Goal: Information Seeking & Learning: Learn about a topic

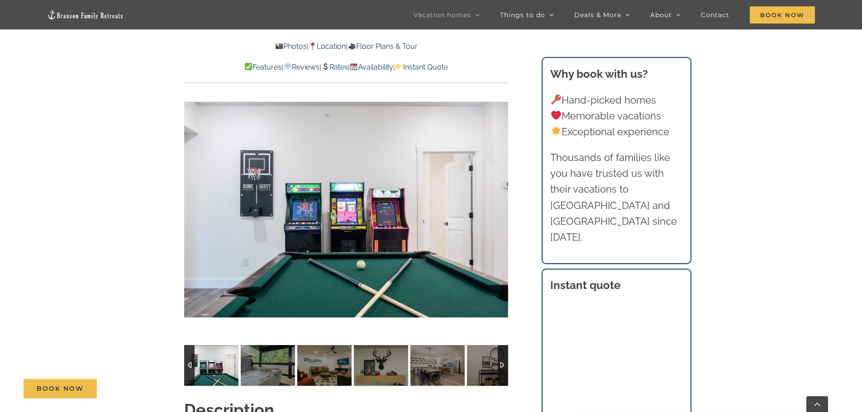
scroll to position [634, 0]
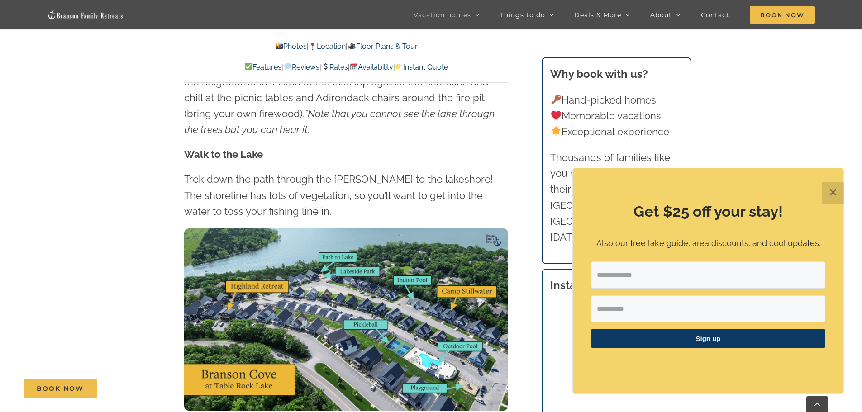
scroll to position [2716, 0]
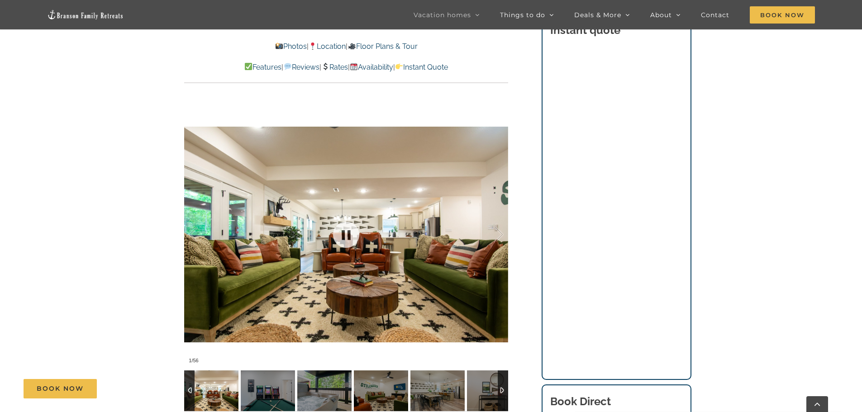
scroll to position [679, 0]
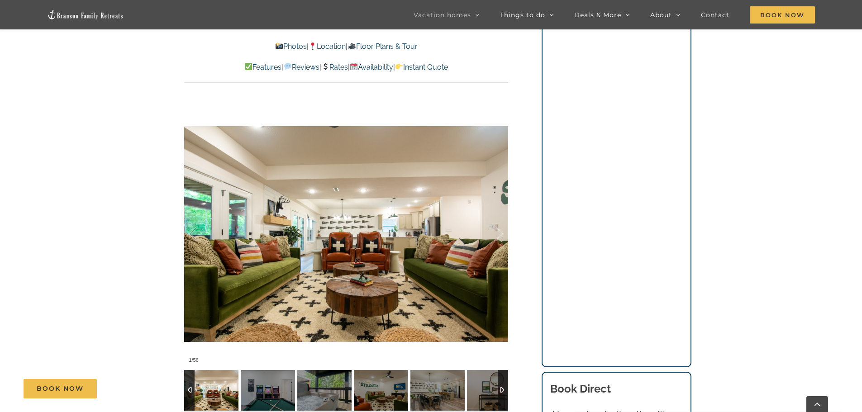
click at [502, 376] on div at bounding box center [503, 390] width 10 height 41
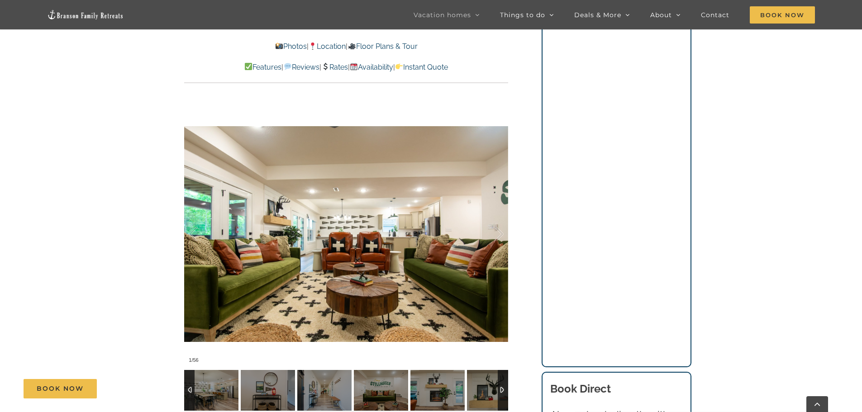
click at [502, 376] on div at bounding box center [503, 390] width 10 height 41
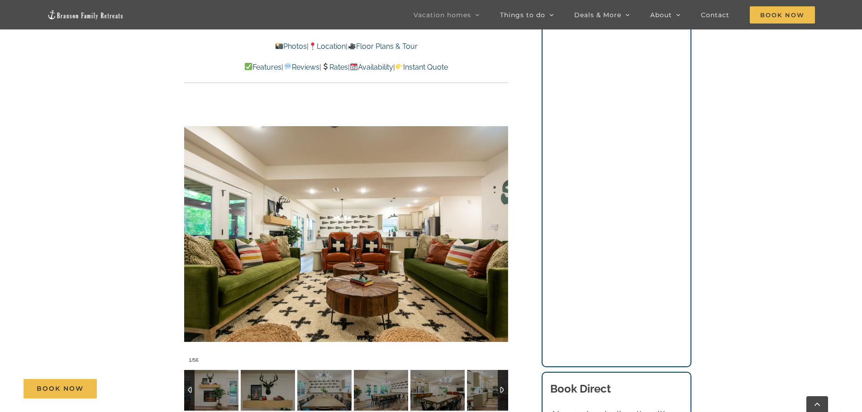
click at [502, 376] on div at bounding box center [503, 390] width 10 height 41
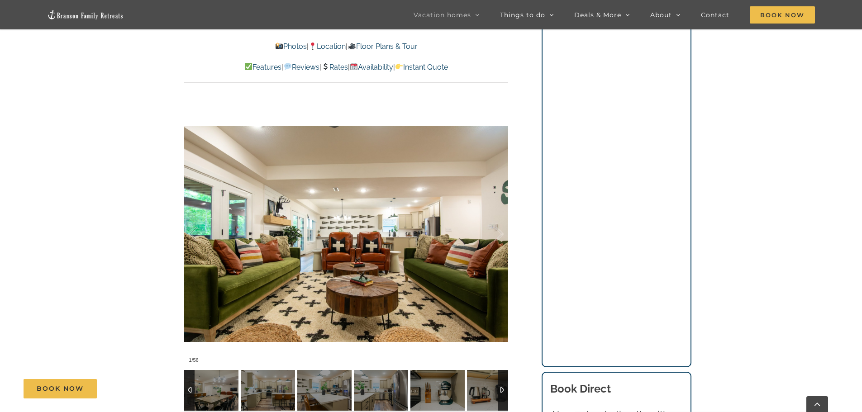
click at [501, 376] on div at bounding box center [503, 390] width 10 height 41
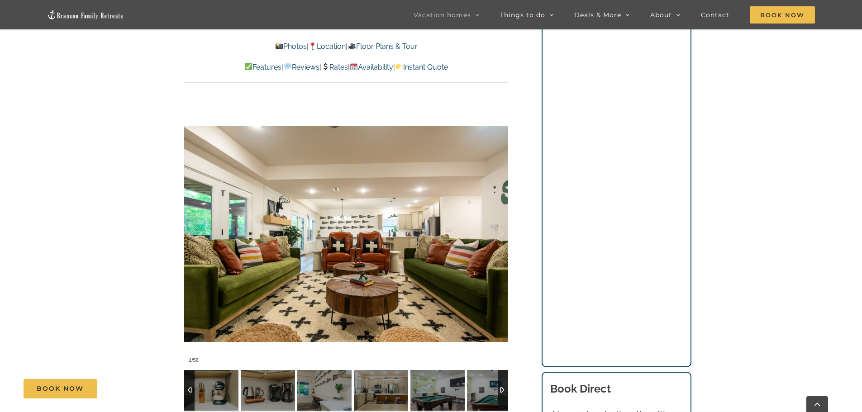
click at [501, 377] on div at bounding box center [503, 390] width 10 height 41
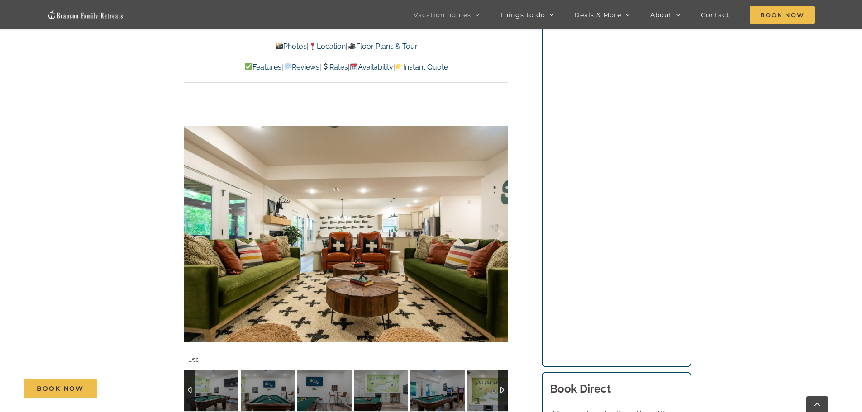
click at [501, 377] on div at bounding box center [503, 390] width 10 height 41
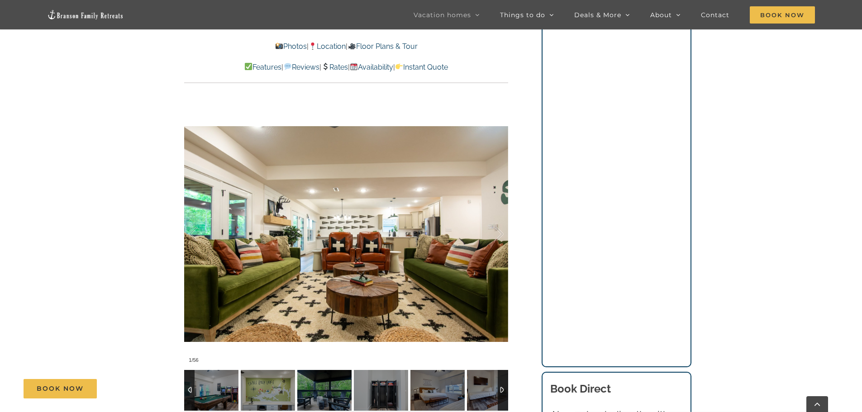
click at [501, 377] on div at bounding box center [503, 390] width 10 height 41
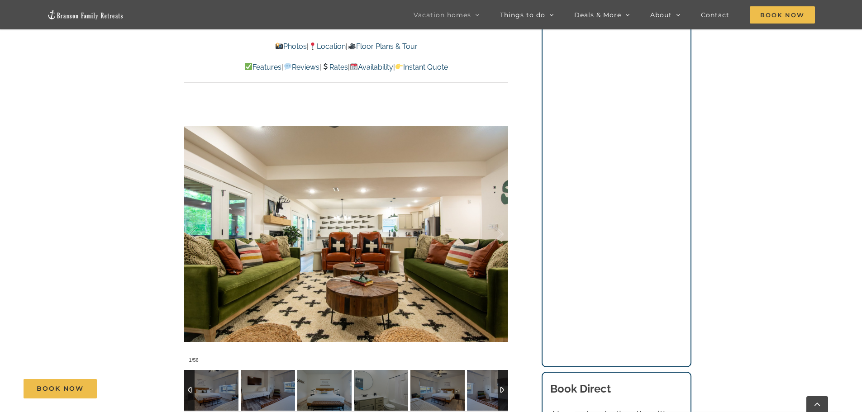
click at [501, 377] on div at bounding box center [503, 390] width 10 height 41
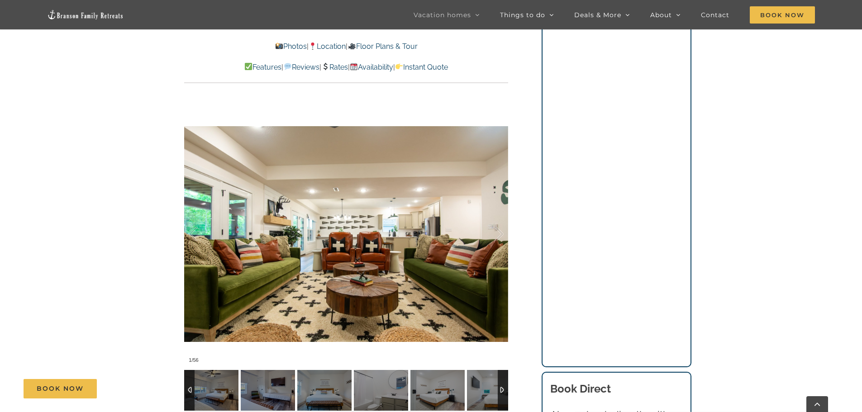
click at [501, 377] on div at bounding box center [503, 390] width 10 height 41
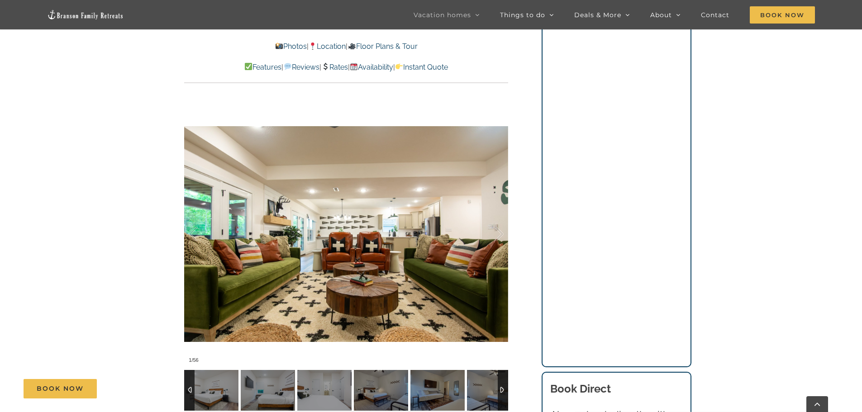
click at [501, 377] on div at bounding box center [503, 390] width 10 height 41
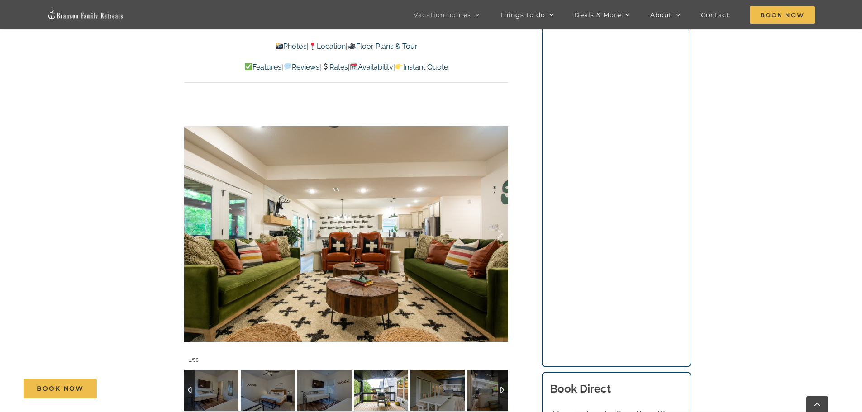
click at [370, 371] on img at bounding box center [381, 390] width 54 height 41
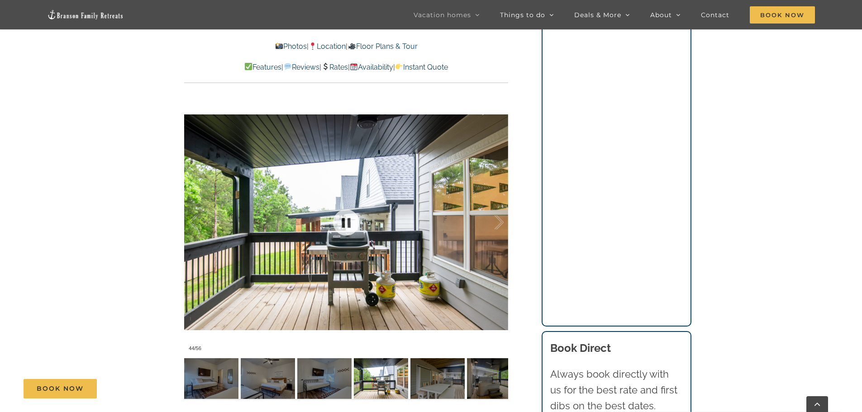
scroll to position [724, 0]
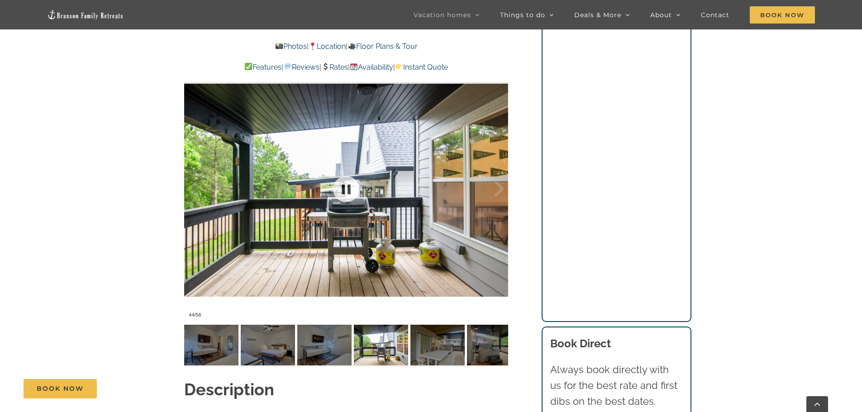
click at [305, 220] on div at bounding box center [346, 189] width 324 height 266
click at [320, 195] on div at bounding box center [346, 189] width 324 height 266
click at [320, 196] on div at bounding box center [346, 189] width 324 height 266
click at [495, 172] on div at bounding box center [490, 189] width 28 height 56
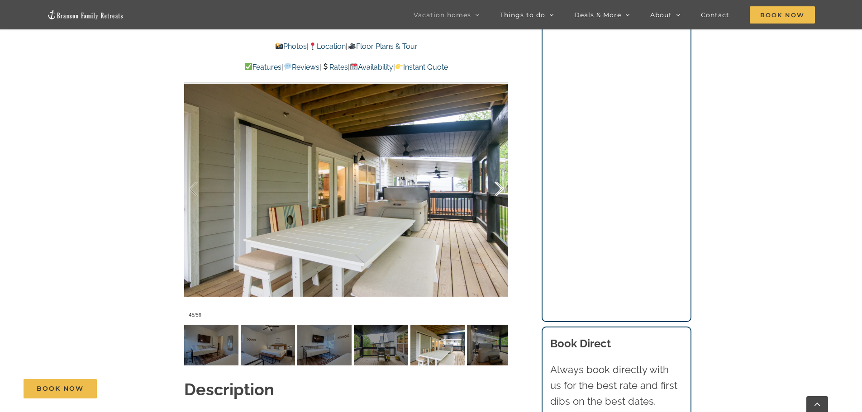
click at [495, 172] on div at bounding box center [490, 189] width 28 height 56
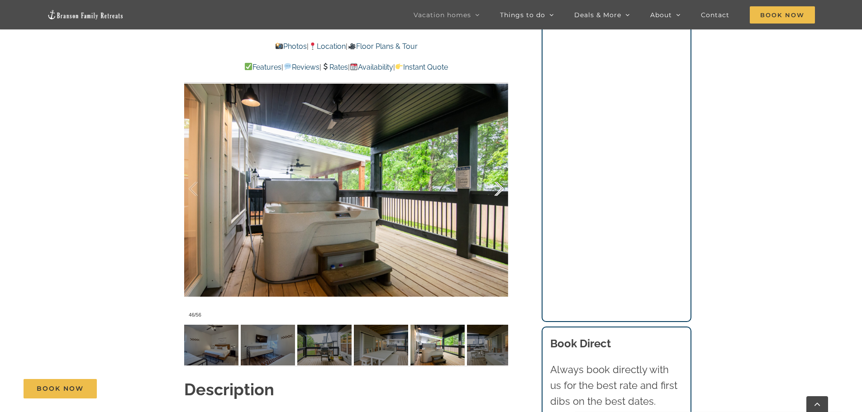
click at [495, 172] on div at bounding box center [490, 189] width 28 height 56
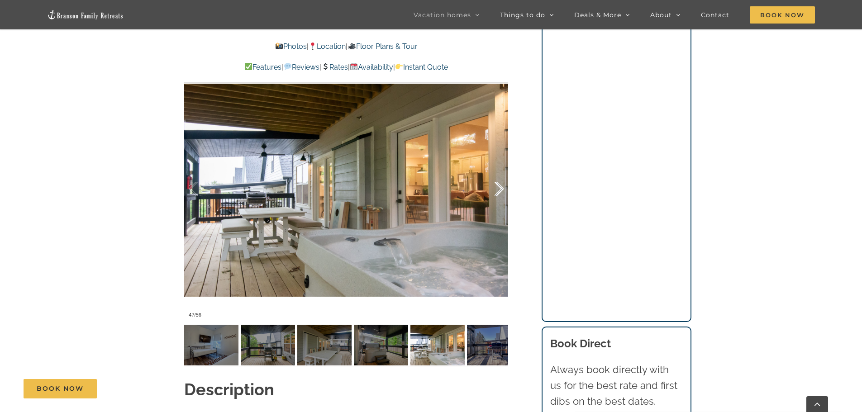
click at [495, 172] on div at bounding box center [490, 189] width 28 height 56
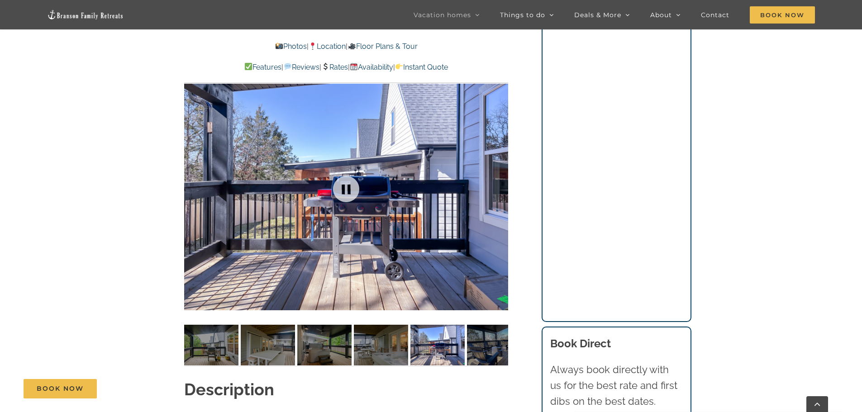
click at [494, 173] on div at bounding box center [346, 189] width 324 height 266
click at [494, 173] on div at bounding box center [490, 189] width 28 height 56
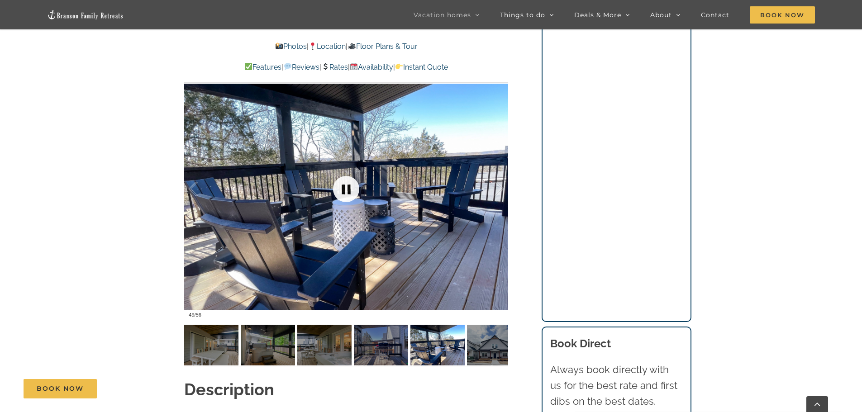
click at [350, 178] on link at bounding box center [346, 189] width 36 height 36
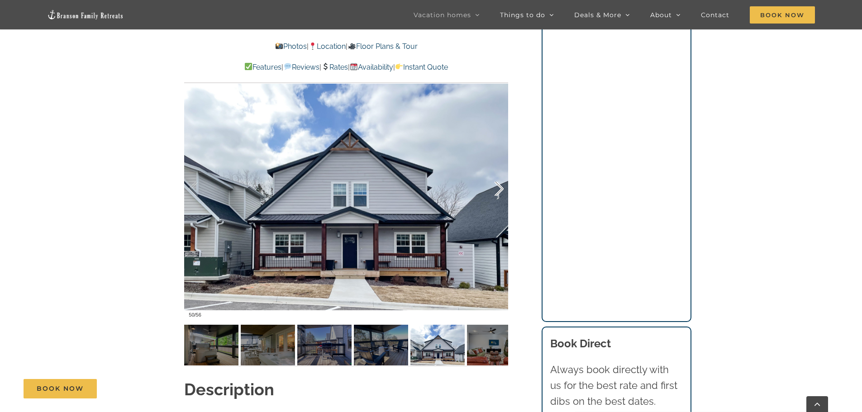
click at [497, 180] on div at bounding box center [490, 189] width 28 height 56
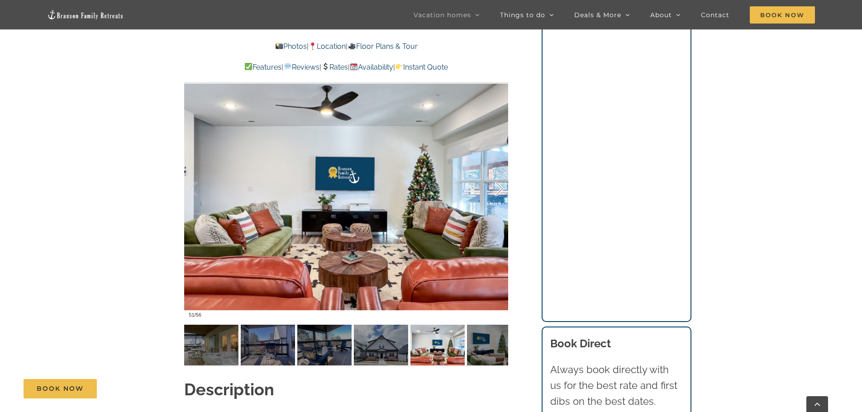
click at [497, 180] on div at bounding box center [490, 189] width 28 height 56
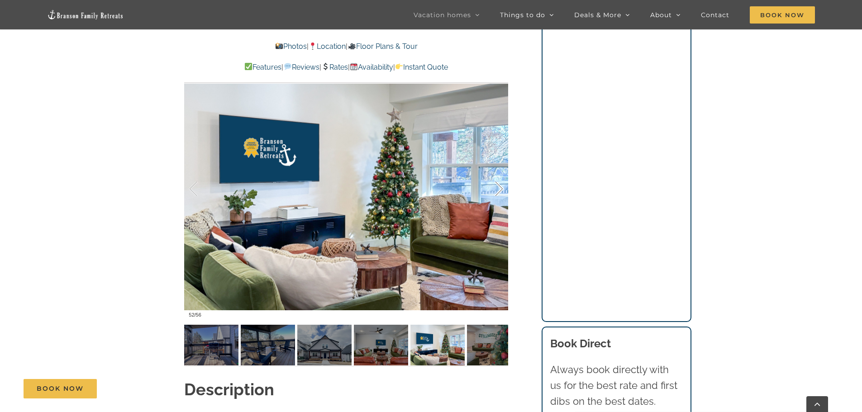
click at [497, 180] on div at bounding box center [490, 189] width 28 height 56
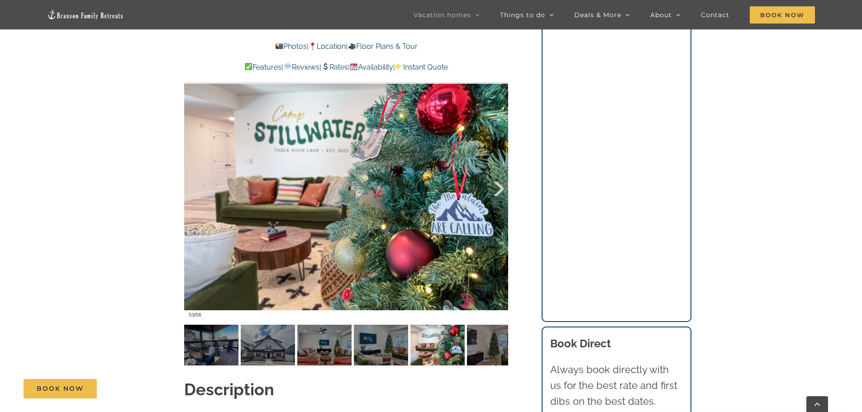
click at [497, 180] on div at bounding box center [490, 189] width 28 height 56
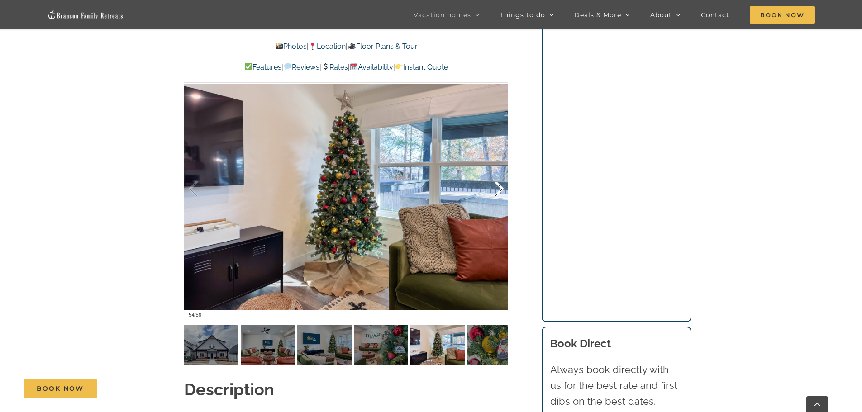
click at [497, 180] on div at bounding box center [490, 189] width 28 height 56
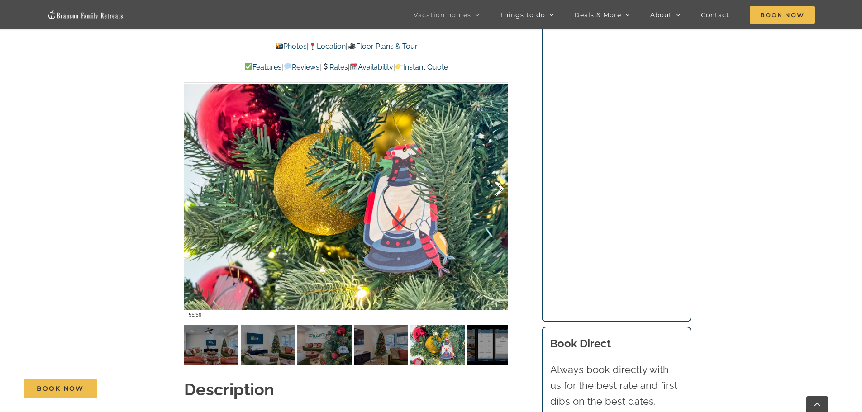
click at [497, 180] on div at bounding box center [490, 189] width 28 height 56
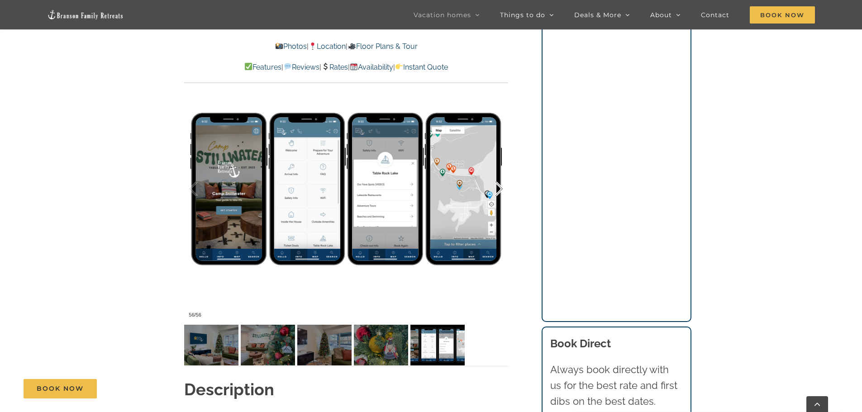
click at [498, 181] on div at bounding box center [490, 189] width 28 height 56
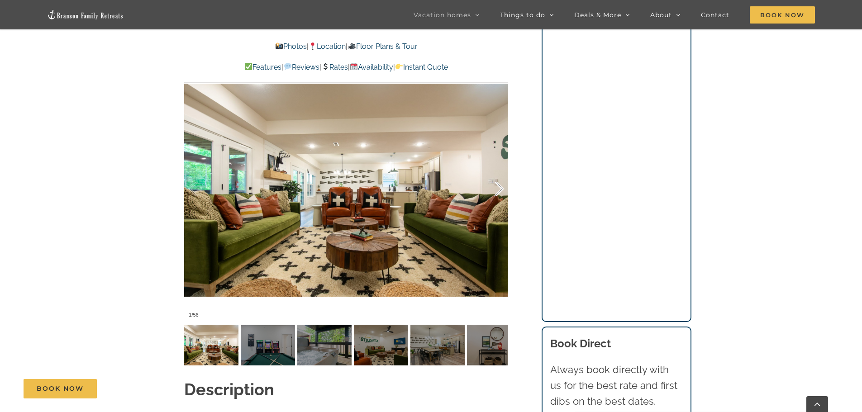
click at [498, 181] on div at bounding box center [490, 189] width 28 height 56
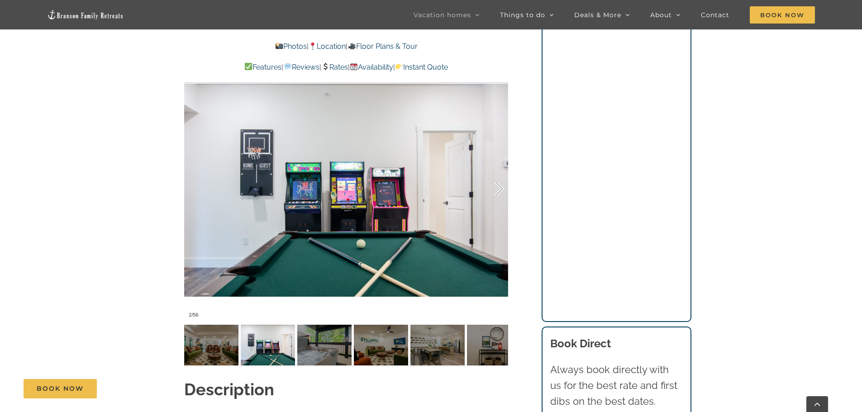
click at [498, 181] on div at bounding box center [490, 189] width 28 height 56
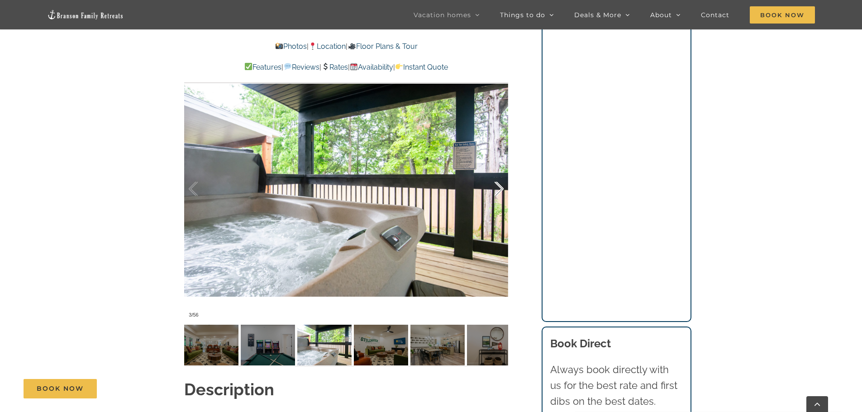
click at [498, 181] on div at bounding box center [490, 189] width 28 height 56
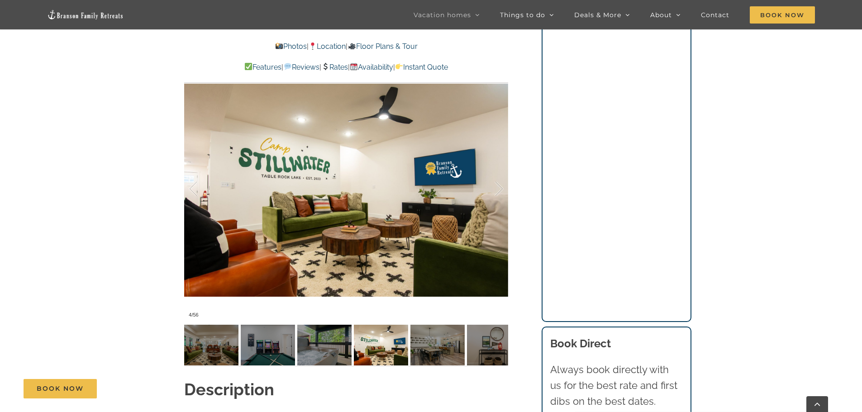
click at [180, 171] on div "Camp Stillwater Our group vacation rental in Branson, MO is a grown-up take on …" at bounding box center [347, 73] width 360 height 609
click at [193, 174] on div at bounding box center [203, 189] width 28 height 56
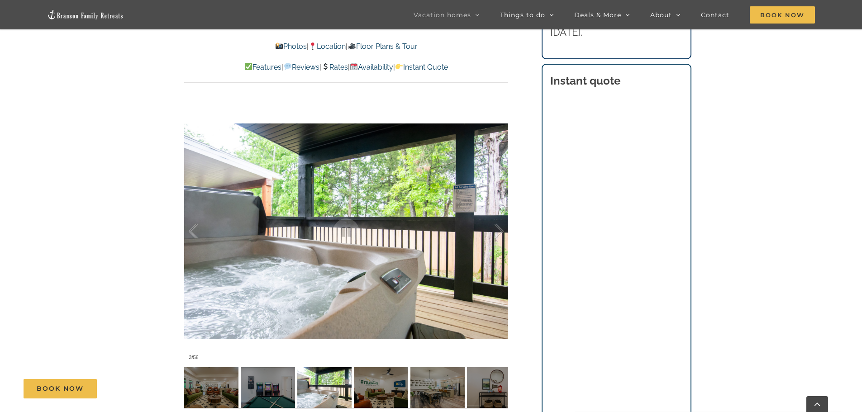
scroll to position [634, 0]
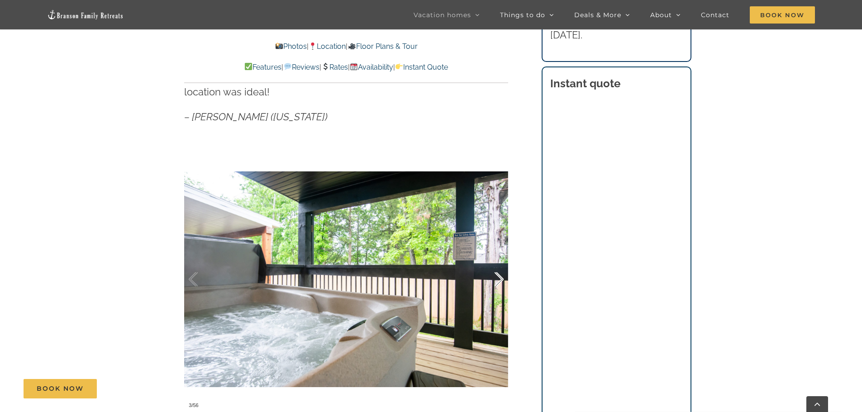
click at [499, 258] on div at bounding box center [490, 280] width 28 height 56
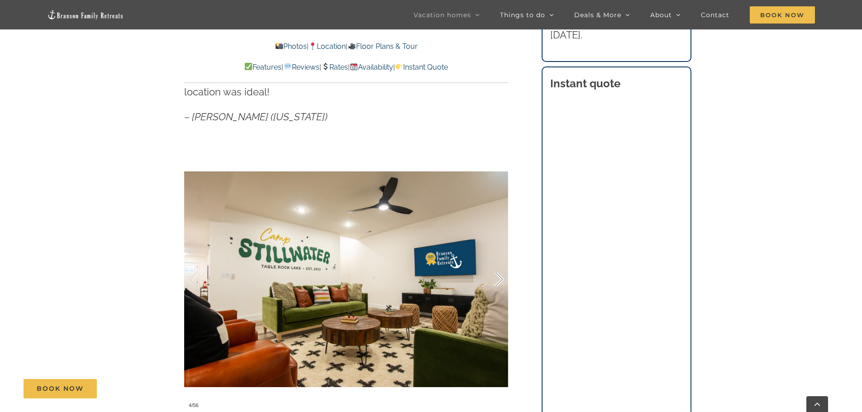
click at [499, 258] on div at bounding box center [490, 280] width 28 height 56
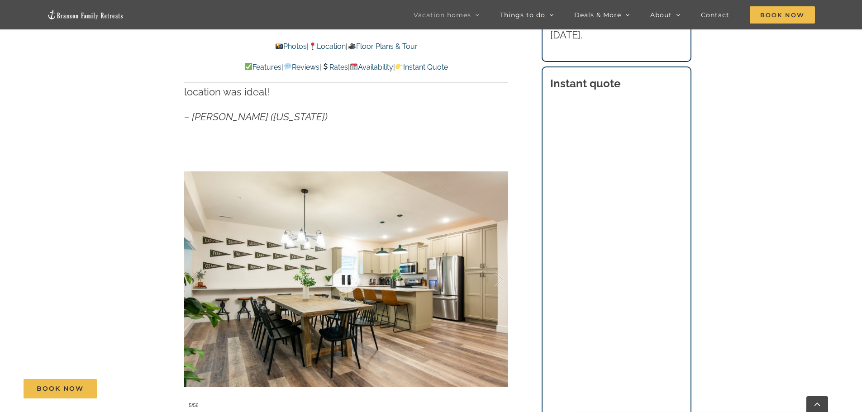
click at [500, 259] on div "5 / 56" at bounding box center [346, 279] width 324 height 266
click at [500, 263] on div at bounding box center [490, 280] width 28 height 56
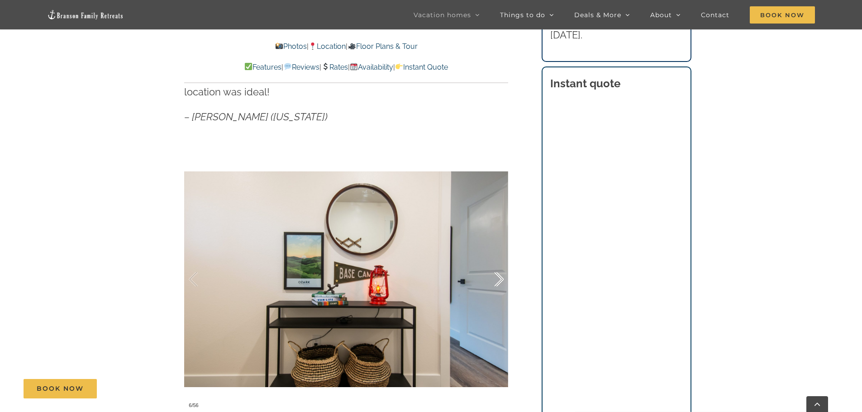
click at [499, 264] on div at bounding box center [490, 280] width 28 height 56
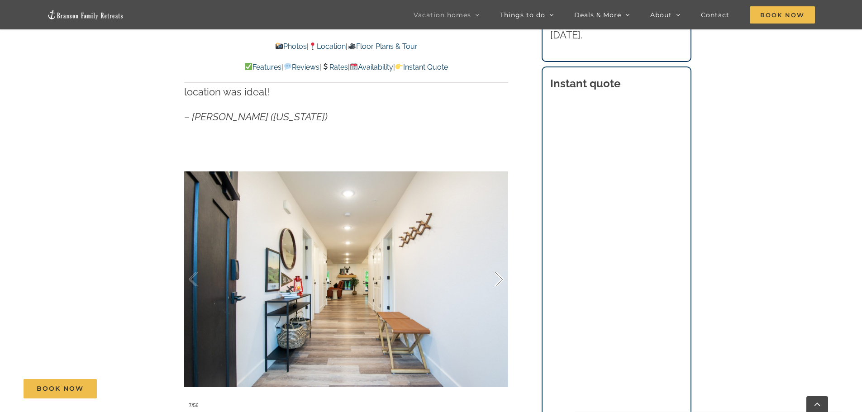
click at [499, 264] on div at bounding box center [490, 280] width 28 height 56
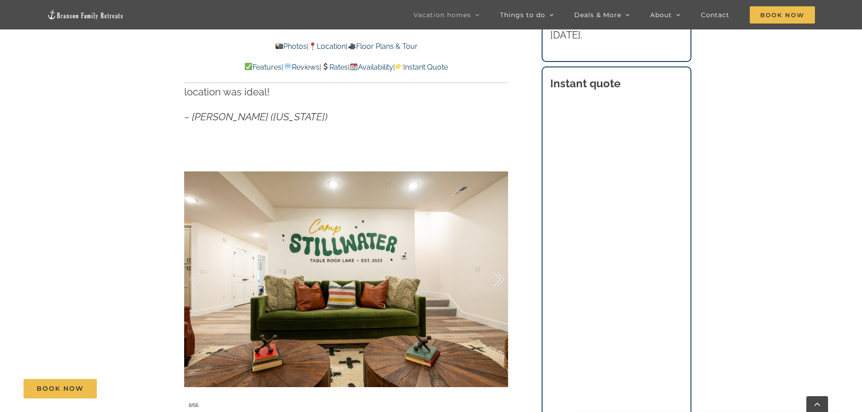
click at [499, 264] on div at bounding box center [490, 280] width 28 height 56
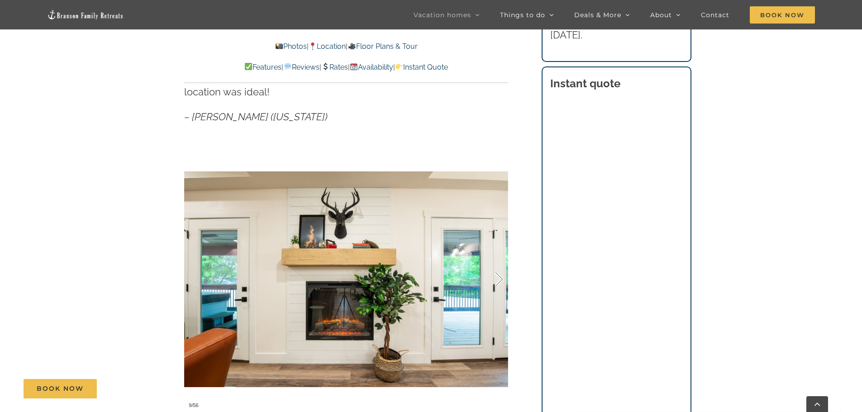
click at [499, 265] on div at bounding box center [490, 280] width 28 height 56
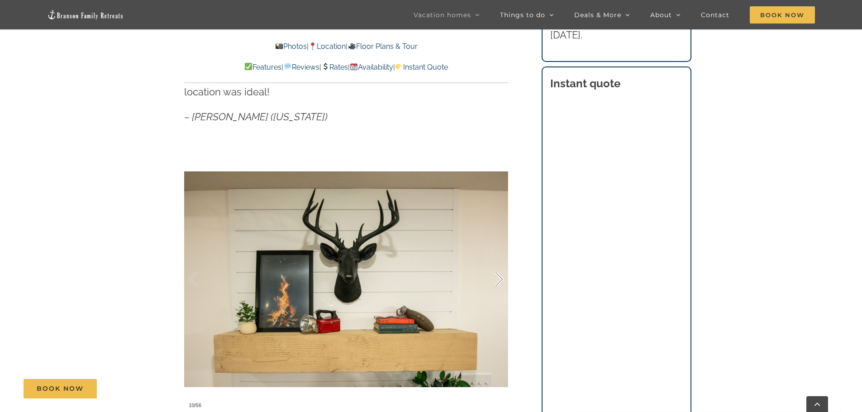
click at [499, 265] on div at bounding box center [490, 280] width 28 height 56
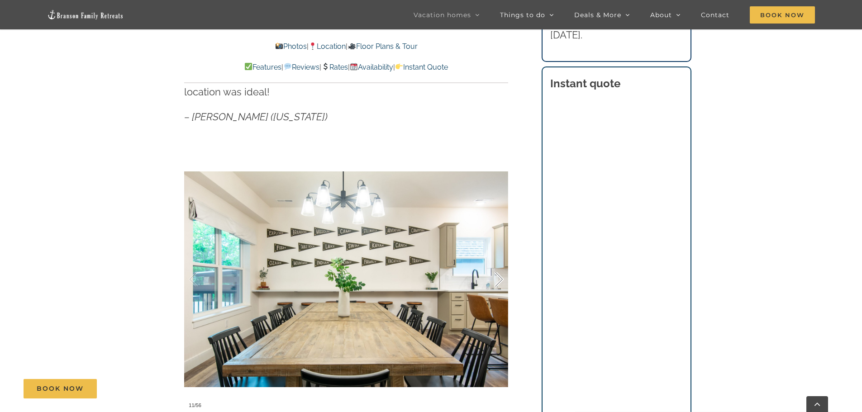
click at [499, 265] on div at bounding box center [490, 280] width 28 height 56
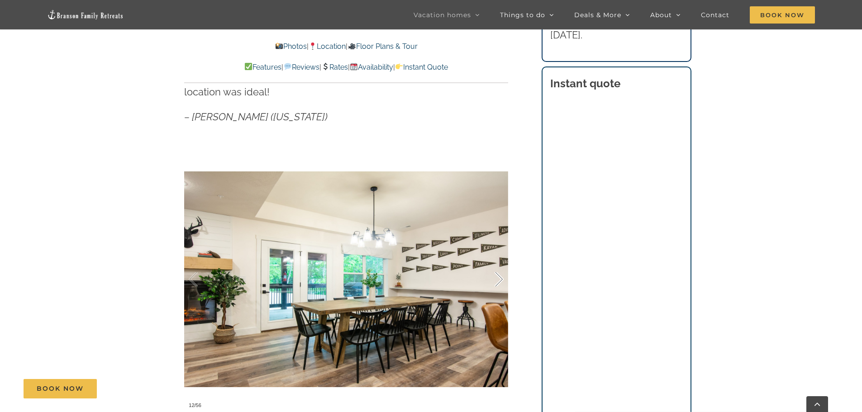
click at [500, 266] on div at bounding box center [490, 280] width 28 height 56
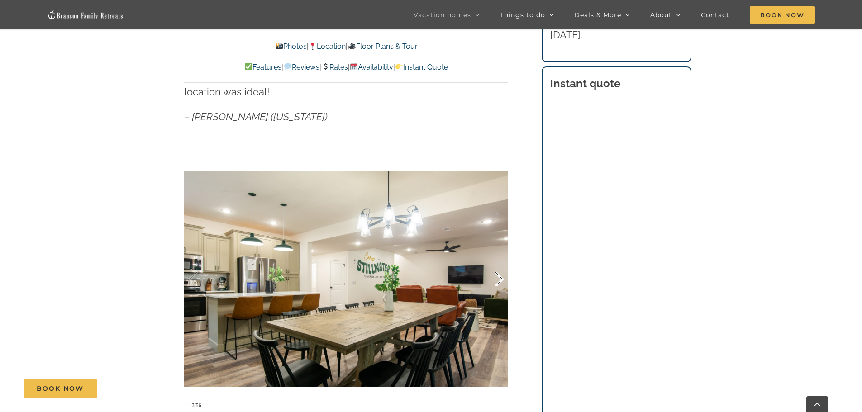
click at [500, 266] on div at bounding box center [490, 280] width 28 height 56
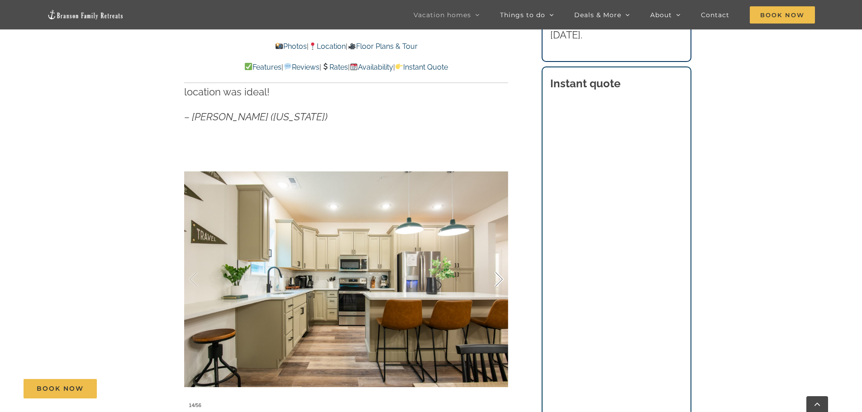
click at [500, 266] on div at bounding box center [490, 280] width 28 height 56
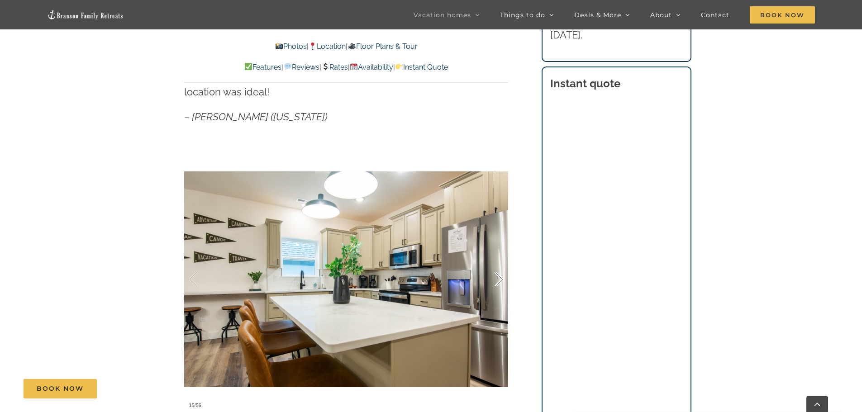
click at [500, 266] on div at bounding box center [490, 280] width 28 height 56
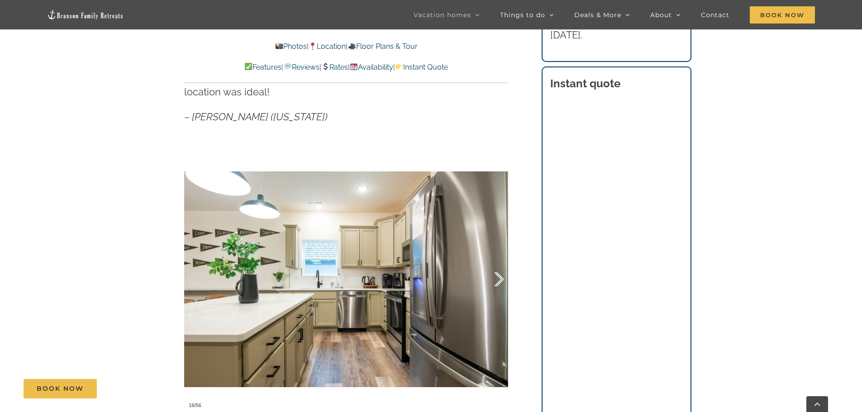
click at [500, 266] on div at bounding box center [490, 280] width 28 height 56
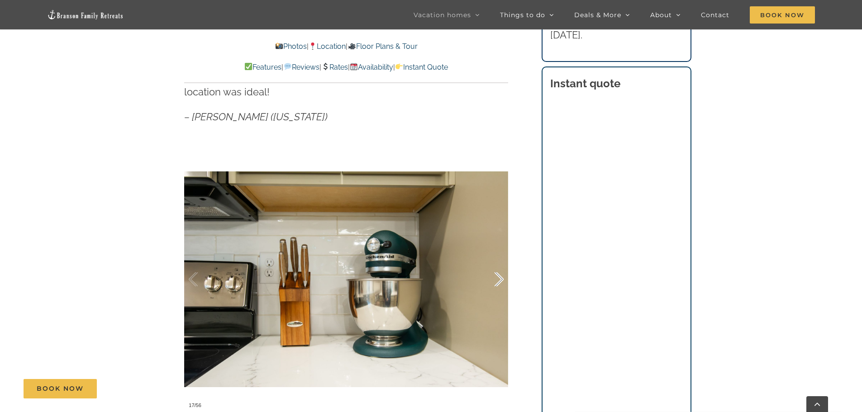
click at [500, 266] on div at bounding box center [490, 280] width 28 height 56
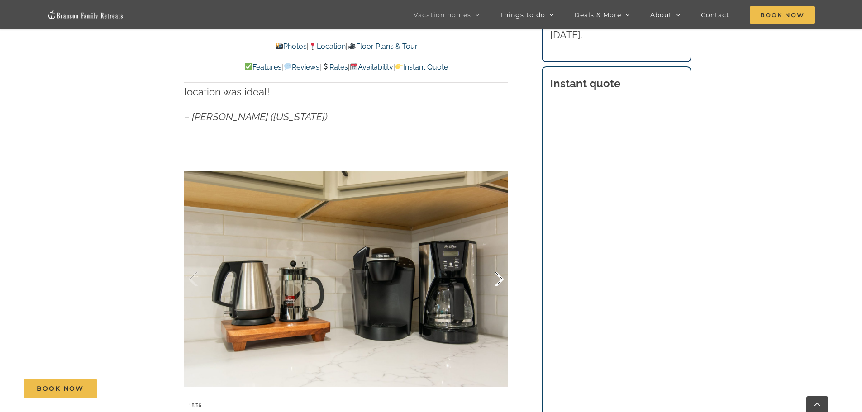
click at [500, 266] on div at bounding box center [490, 280] width 28 height 56
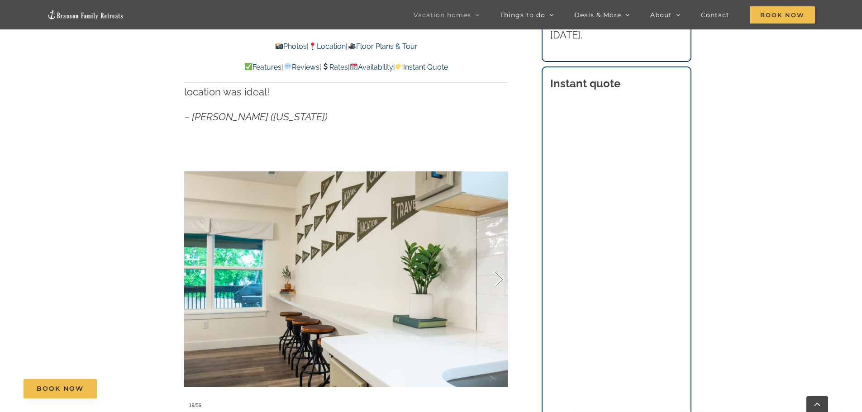
click at [500, 266] on div at bounding box center [490, 280] width 28 height 56
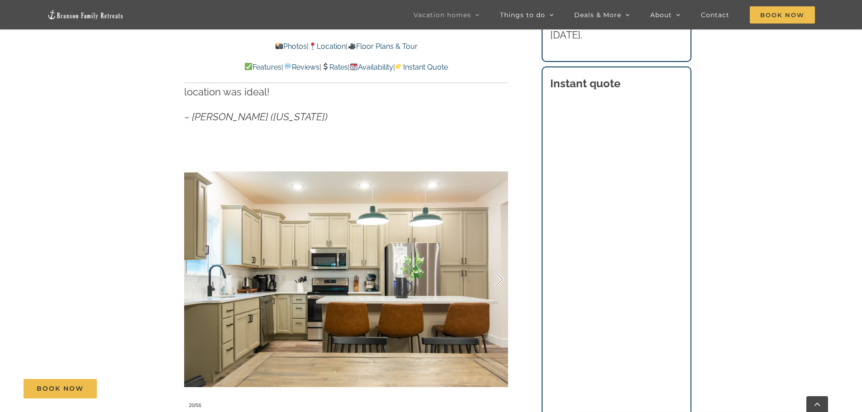
click at [500, 266] on div at bounding box center [490, 280] width 28 height 56
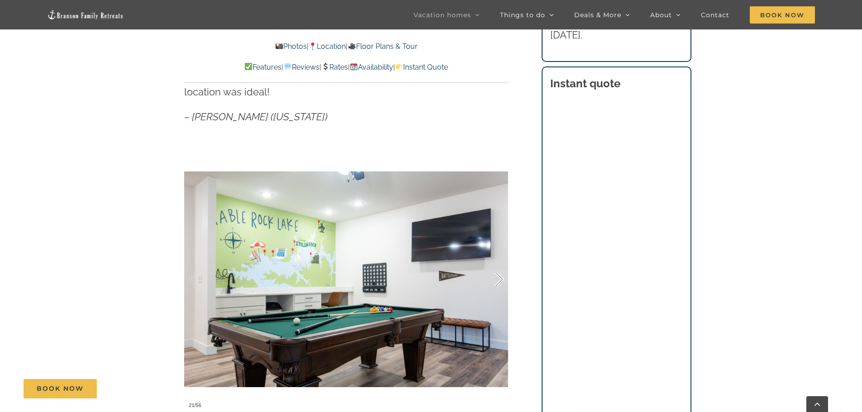
click at [500, 266] on div at bounding box center [490, 280] width 28 height 56
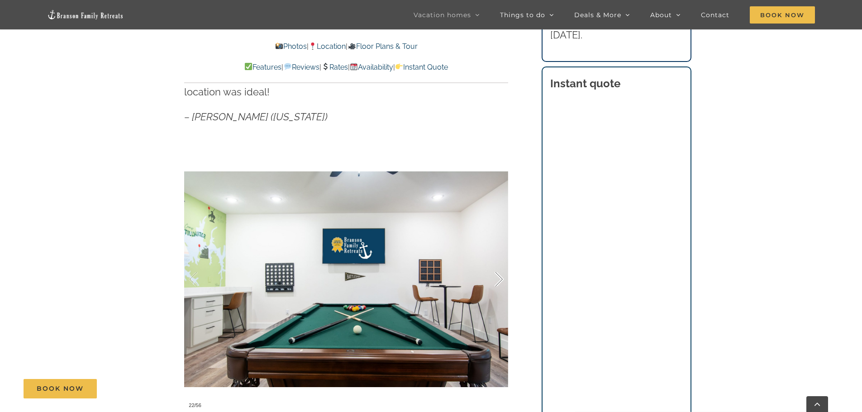
click at [500, 266] on div at bounding box center [490, 280] width 28 height 56
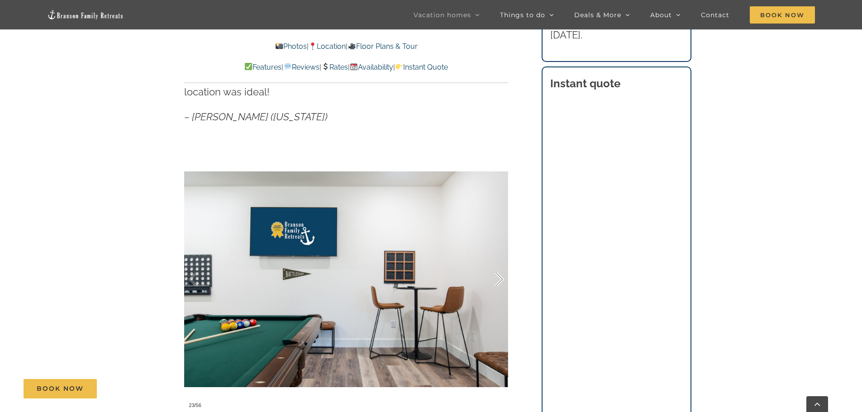
click at [500, 266] on div at bounding box center [490, 280] width 28 height 56
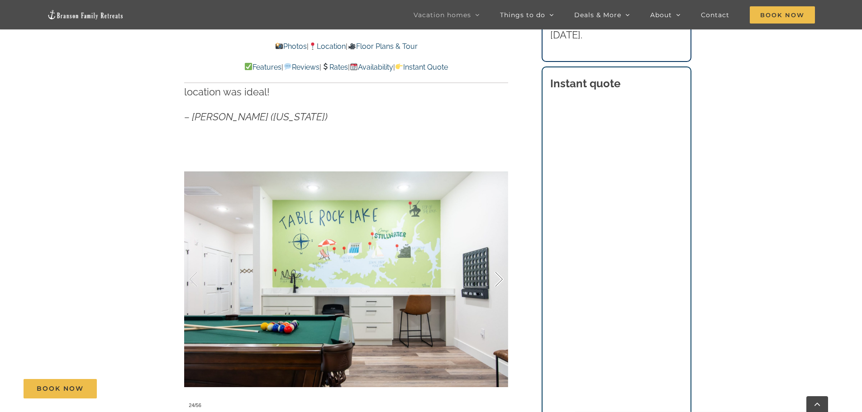
click at [500, 266] on div at bounding box center [490, 280] width 28 height 56
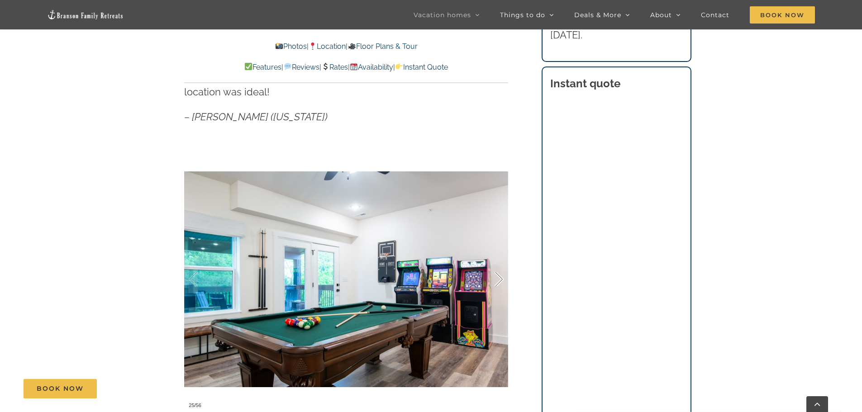
click at [500, 266] on div at bounding box center [490, 280] width 28 height 56
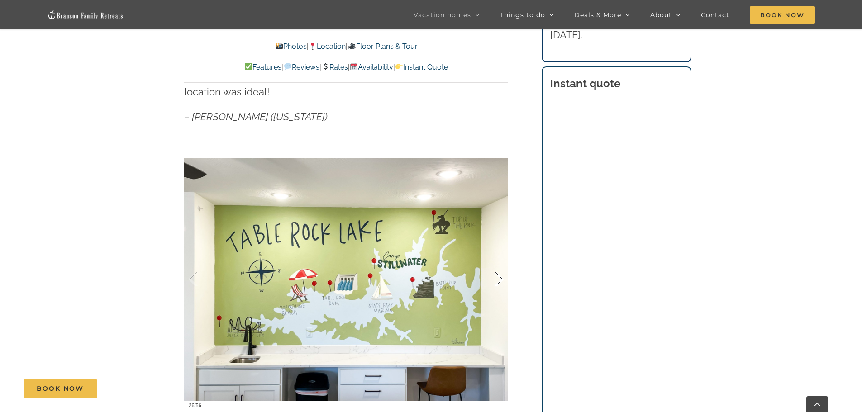
click at [500, 266] on div at bounding box center [490, 280] width 28 height 56
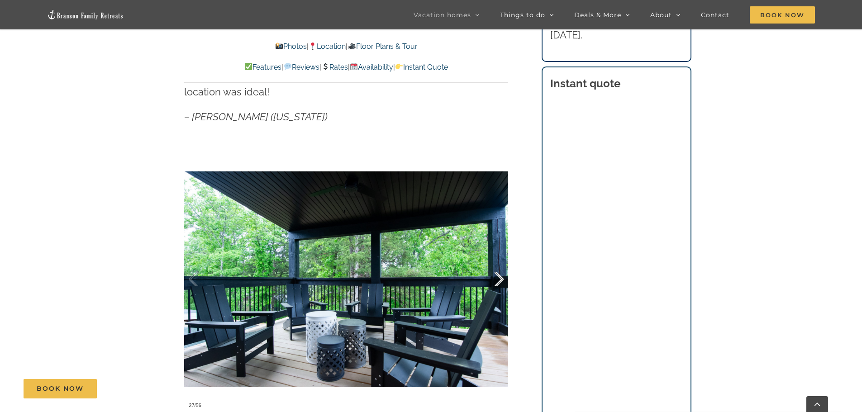
click at [500, 265] on div at bounding box center [490, 280] width 28 height 56
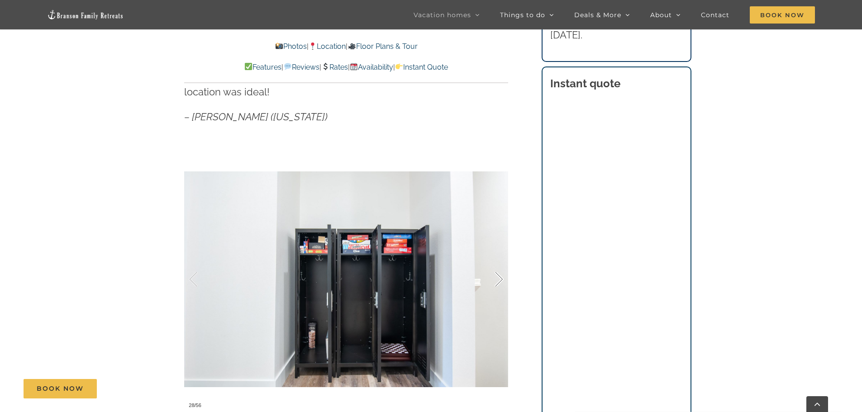
click at [500, 265] on div at bounding box center [490, 280] width 28 height 56
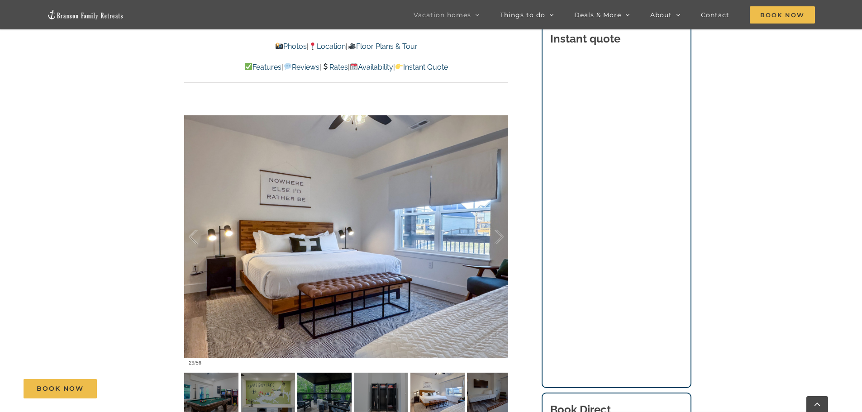
scroll to position [679, 0]
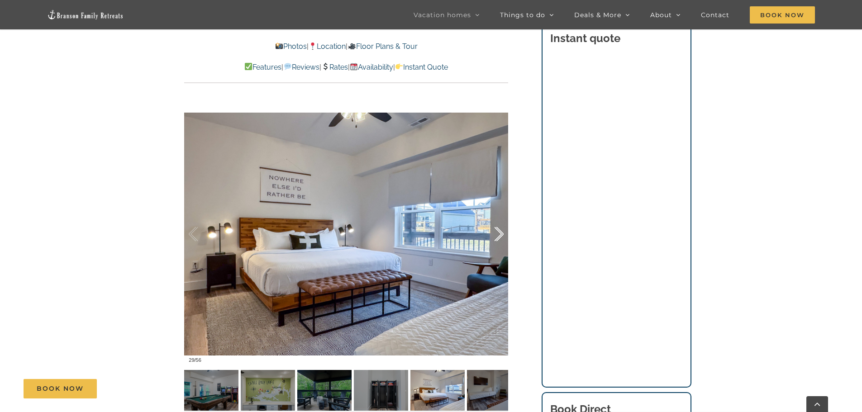
click at [494, 220] on div at bounding box center [490, 234] width 28 height 56
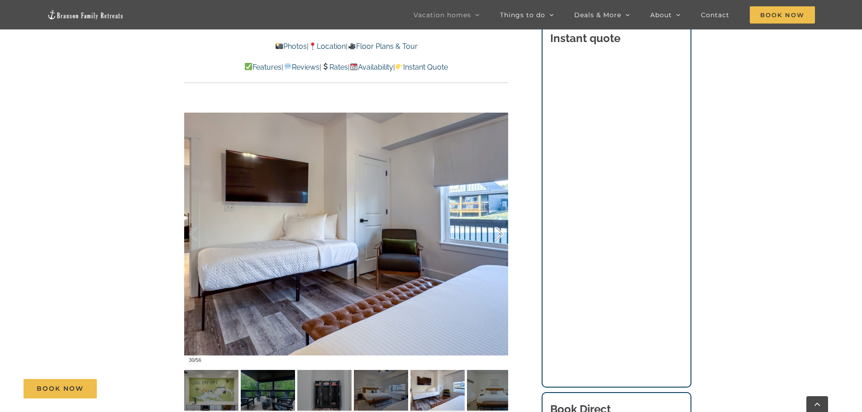
click at [494, 220] on div at bounding box center [490, 234] width 28 height 56
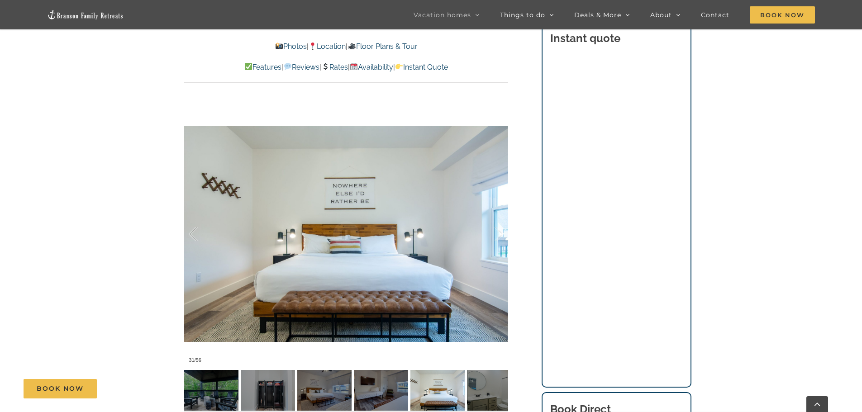
click at [185, 215] on div at bounding box center [346, 234] width 324 height 266
click at [190, 215] on div at bounding box center [203, 234] width 28 height 56
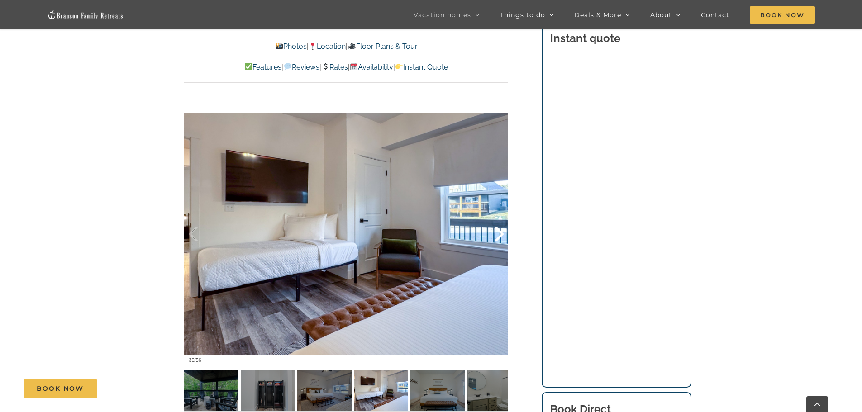
click at [494, 224] on div at bounding box center [490, 234] width 28 height 56
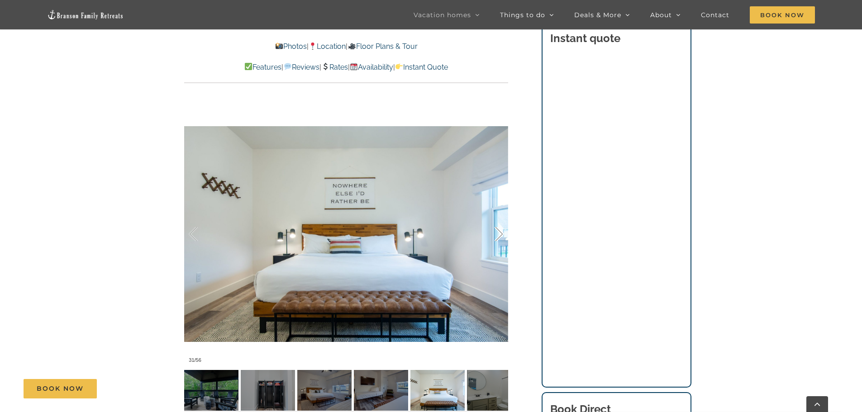
click at [495, 224] on div at bounding box center [490, 234] width 28 height 56
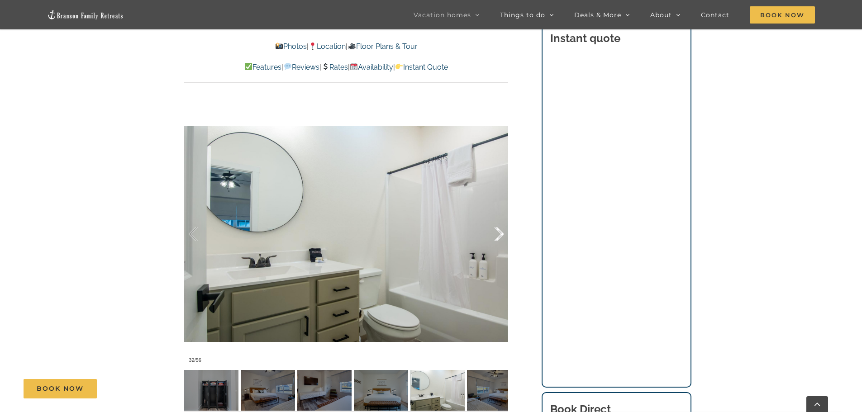
click at [496, 225] on div at bounding box center [490, 234] width 28 height 56
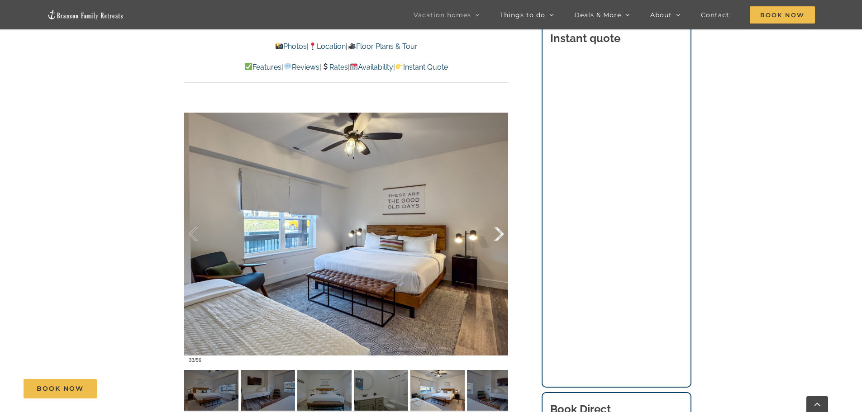
click at [497, 225] on div at bounding box center [490, 234] width 28 height 56
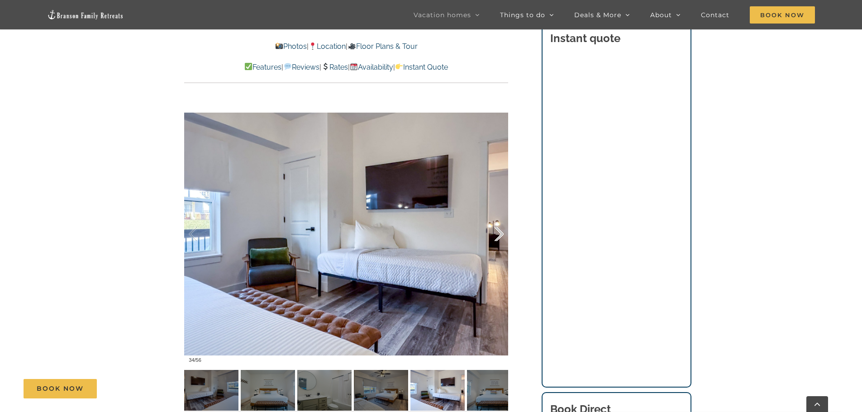
click at [498, 226] on div at bounding box center [490, 234] width 28 height 56
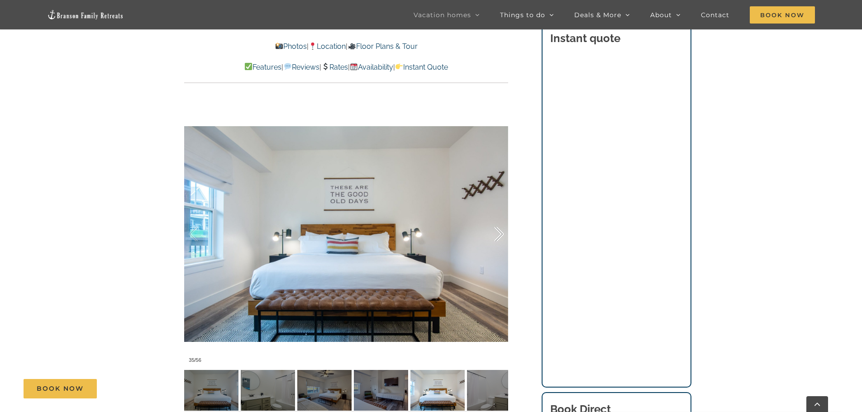
click at [499, 227] on div at bounding box center [490, 234] width 28 height 56
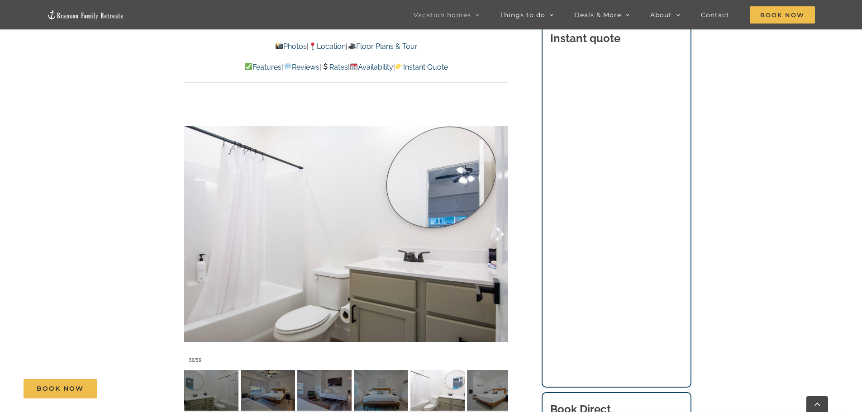
click at [499, 227] on div at bounding box center [490, 234] width 28 height 56
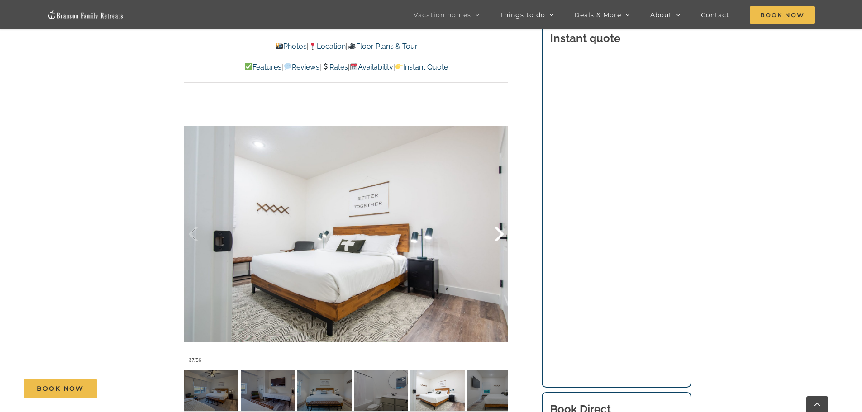
click at [500, 227] on div at bounding box center [490, 234] width 28 height 56
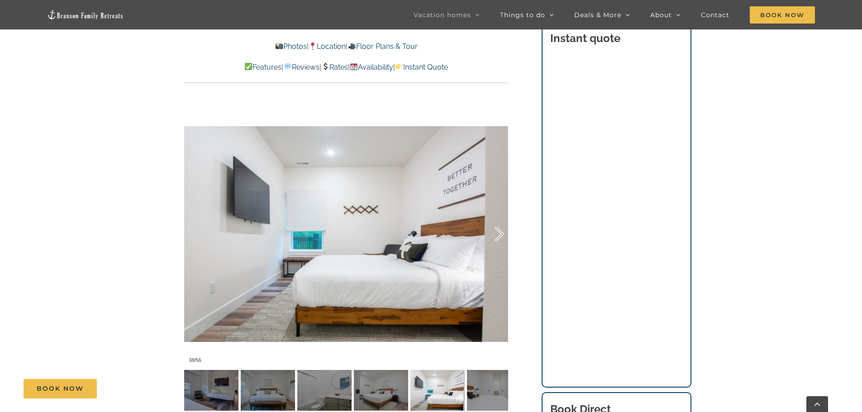
click at [500, 227] on div at bounding box center [490, 234] width 28 height 56
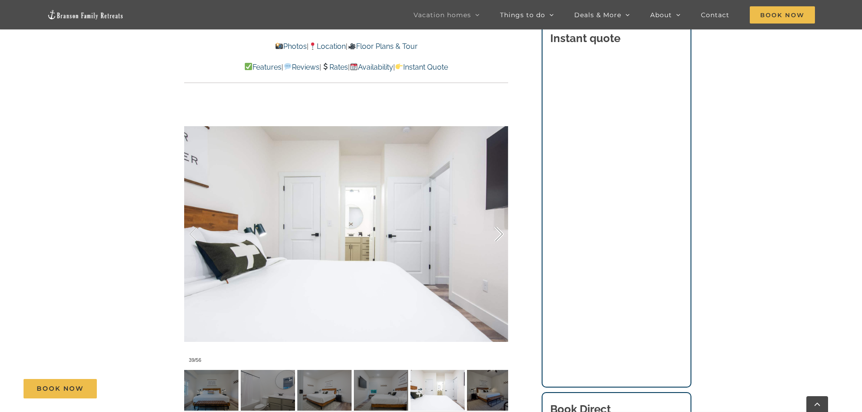
click at [501, 229] on div at bounding box center [490, 234] width 28 height 56
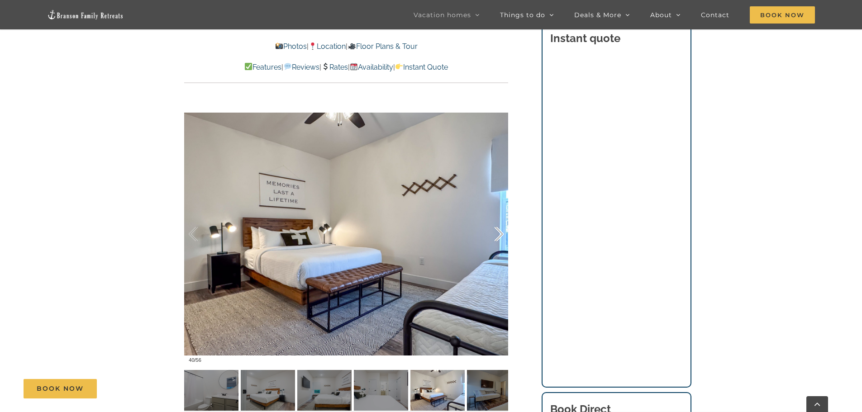
click at [502, 230] on div at bounding box center [490, 234] width 28 height 56
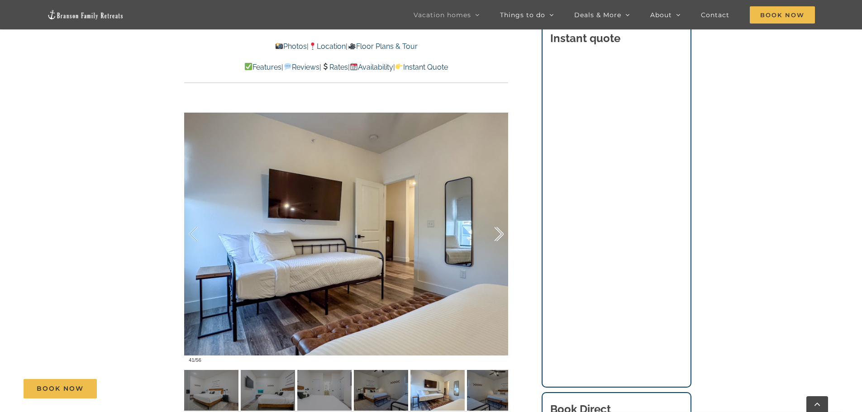
click at [502, 230] on div at bounding box center [490, 234] width 28 height 56
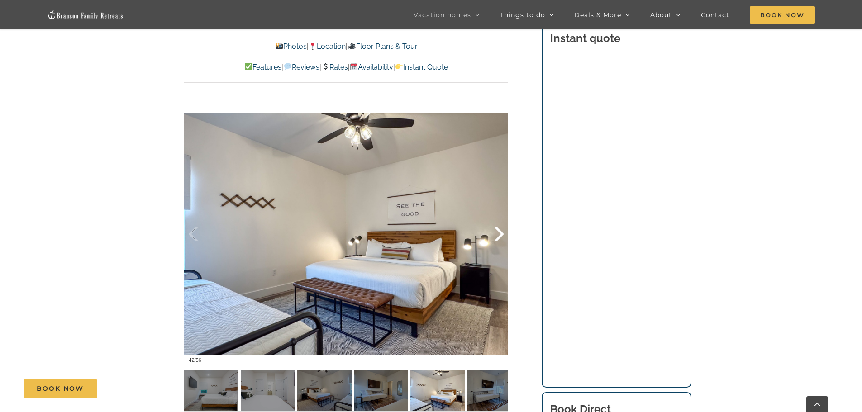
click at [502, 230] on div at bounding box center [490, 234] width 28 height 56
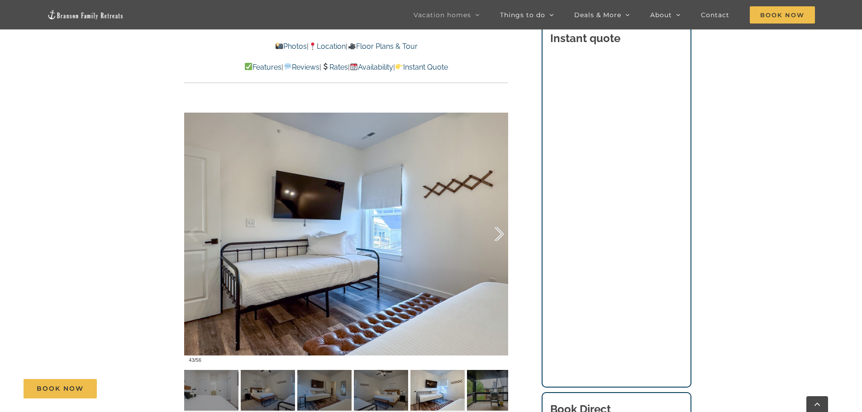
click at [502, 230] on div at bounding box center [490, 234] width 28 height 56
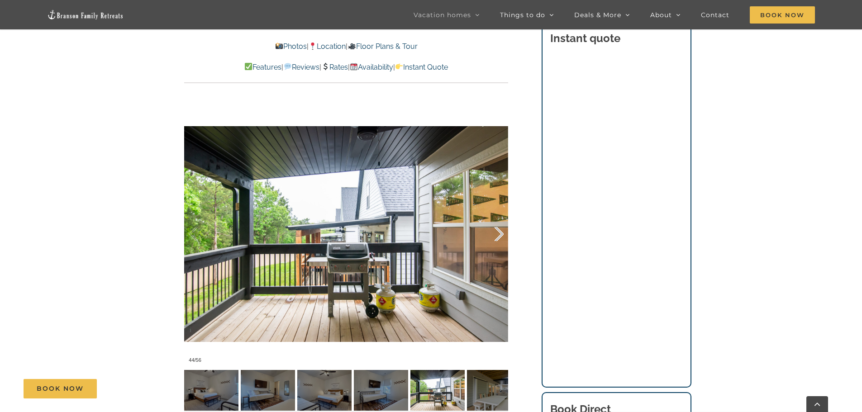
click at [502, 225] on div at bounding box center [490, 234] width 28 height 56
